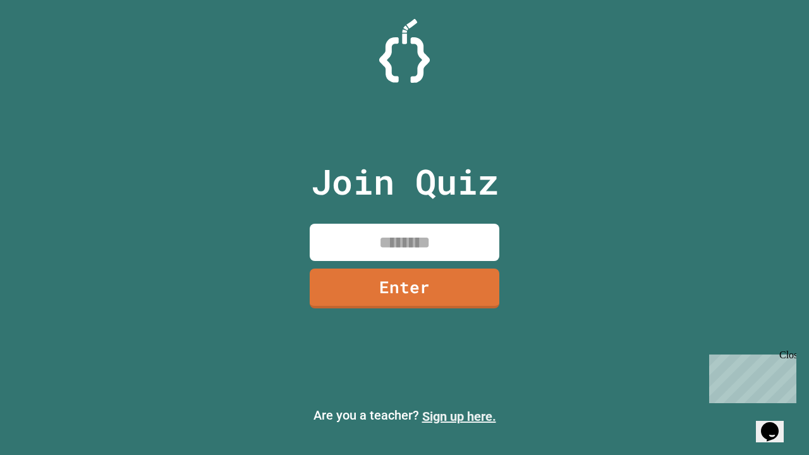
click at [459, 416] on link "Sign up here." at bounding box center [459, 416] width 74 height 15
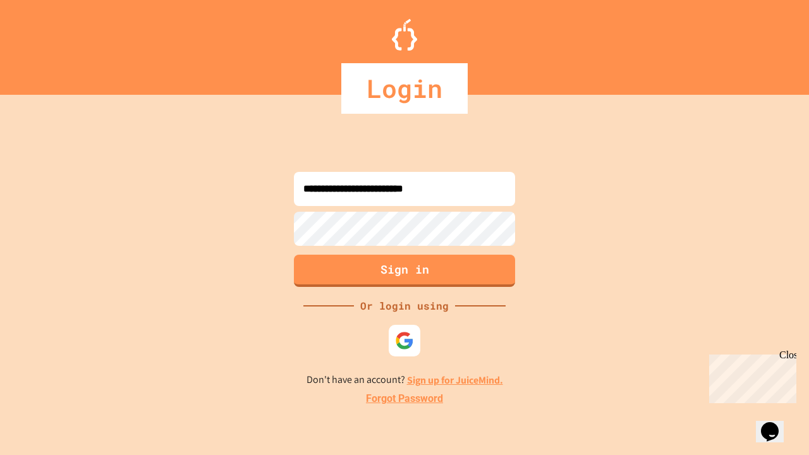
type input "**********"
